Goal: Information Seeking & Learning: Understand process/instructions

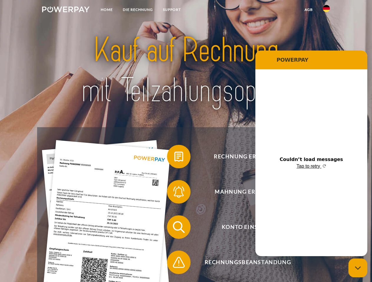
click at [66, 10] on img at bounding box center [65, 9] width 47 height 6
click at [326, 10] on img at bounding box center [325, 8] width 7 height 7
click at [308, 10] on link "agb" at bounding box center [308, 9] width 18 height 11
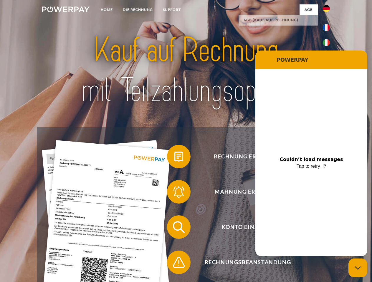
click at [174, 158] on span at bounding box center [169, 156] width 29 height 29
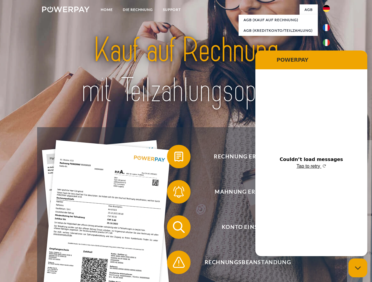
click at [174, 193] on div "Rechnung erhalten? Mahnung erhalten? Konto einsehen" at bounding box center [185, 244] width 297 height 235
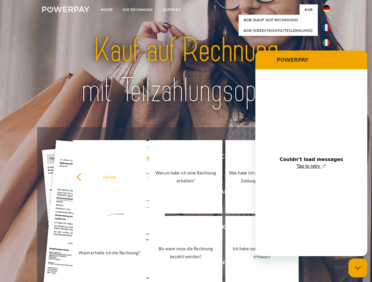
click at [174, 229] on link "Bis wann muss die Rechnung bezahlt werden?" at bounding box center [185, 253] width 73 height 74
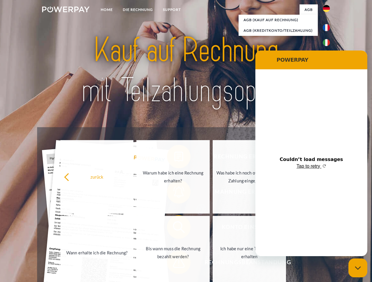
click at [212, 264] on link "Ich habe nur eine Teillieferung erhalten" at bounding box center [248, 253] width 73 height 74
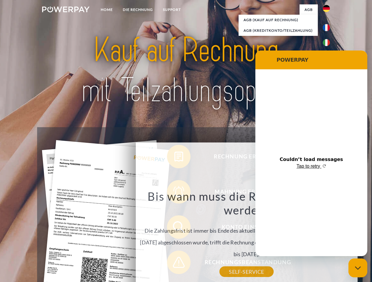
click at [357, 268] on icon "Close messaging window" at bounding box center [357, 269] width 6 height 4
